Goal: Information Seeking & Learning: Learn about a topic

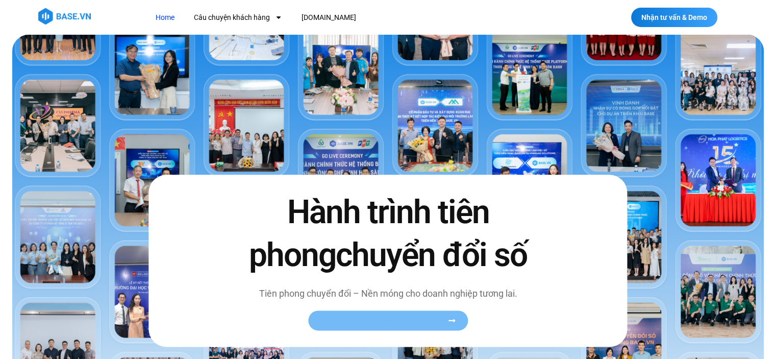
click at [384, 318] on span "Xem toàn bộ câu chuyện khách hàng" at bounding box center [383, 320] width 125 height 8
click at [428, 322] on span "Xem toàn bộ câu chuyện khách hàng" at bounding box center [383, 320] width 125 height 8
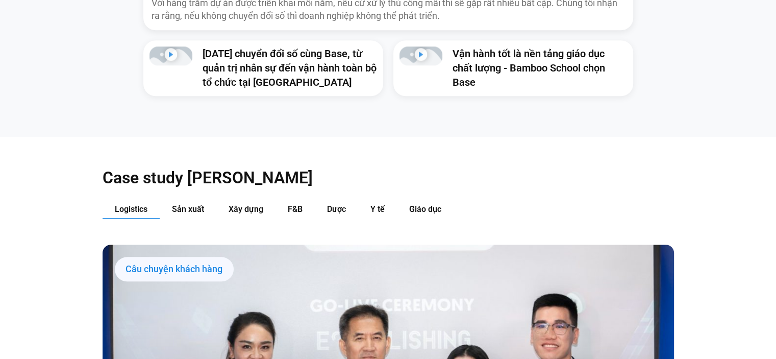
scroll to position [1021, 0]
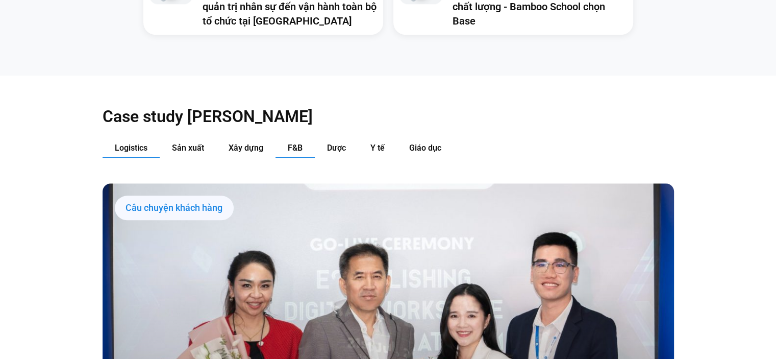
click at [289, 143] on span "F&B" at bounding box center [295, 148] width 15 height 10
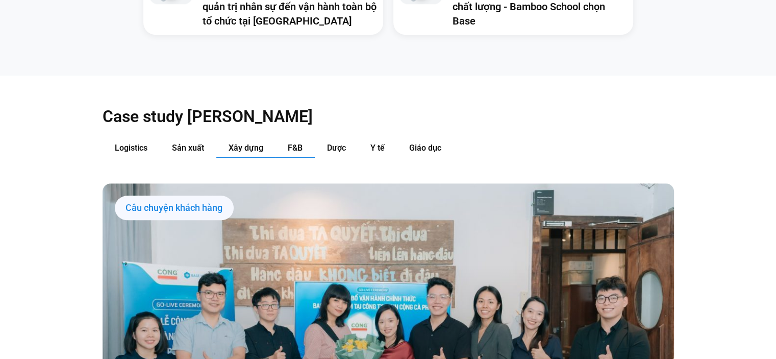
click at [218, 139] on button "Xây dựng" at bounding box center [245, 148] width 59 height 19
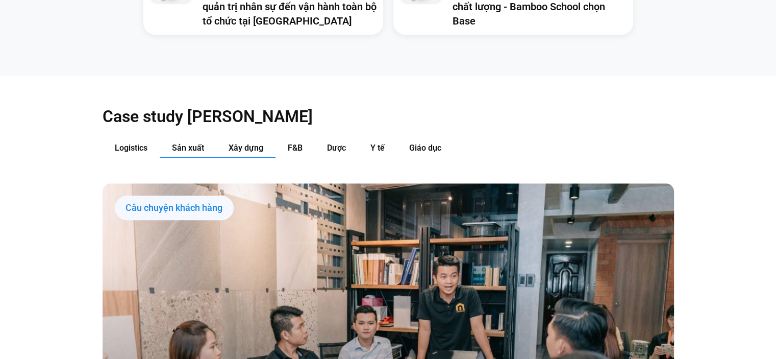
click at [197, 139] on button "Sản xuất" at bounding box center [188, 148] width 57 height 19
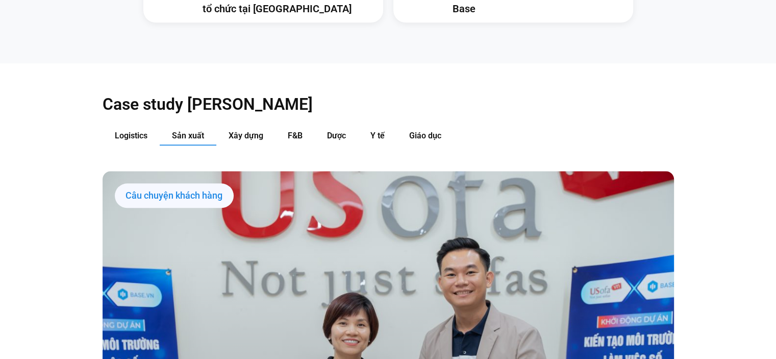
scroll to position [970, 0]
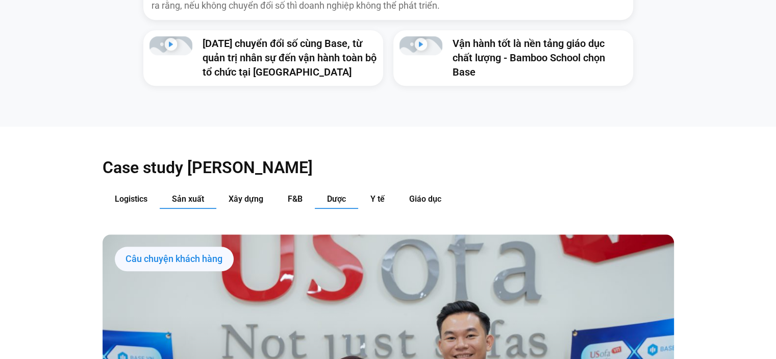
click at [341, 194] on span "Dược" at bounding box center [336, 199] width 19 height 10
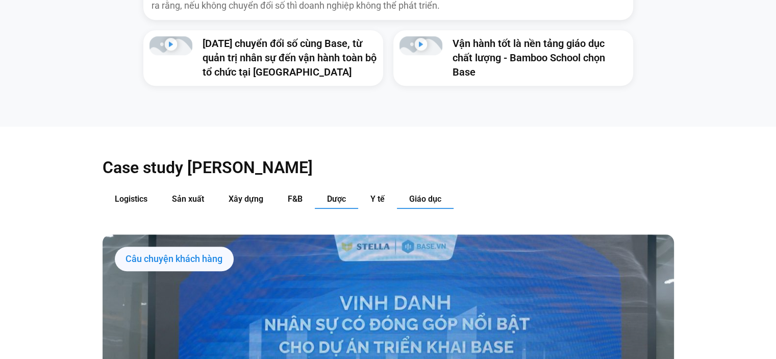
click at [427, 194] on span "Giáo dục" at bounding box center [425, 199] width 32 height 10
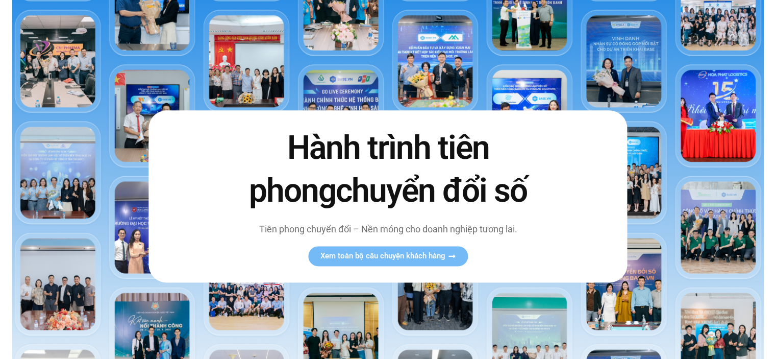
scroll to position [0, 0]
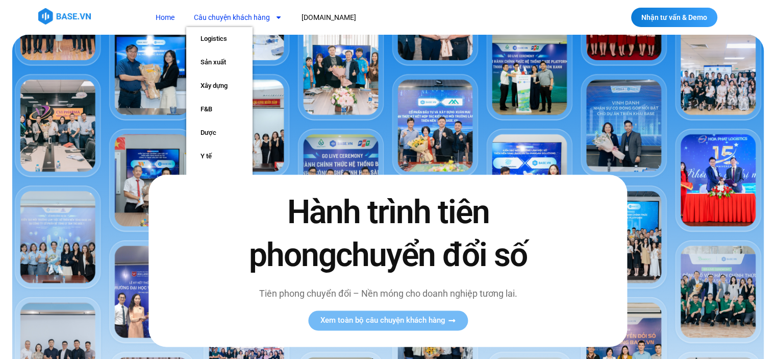
click at [277, 21] on span "Menu" at bounding box center [276, 17] width 12 height 17
